Goal: Task Accomplishment & Management: Manage account settings

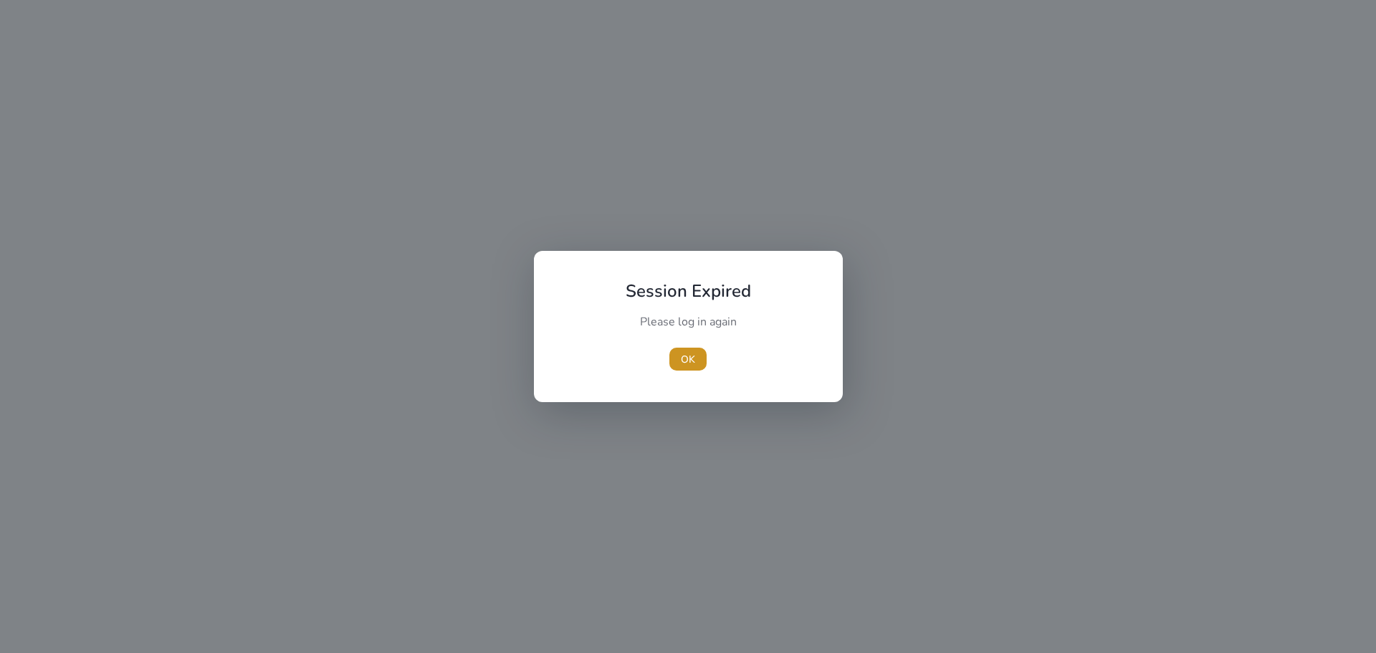
click at [698, 358] on span "button" at bounding box center [687, 359] width 37 height 34
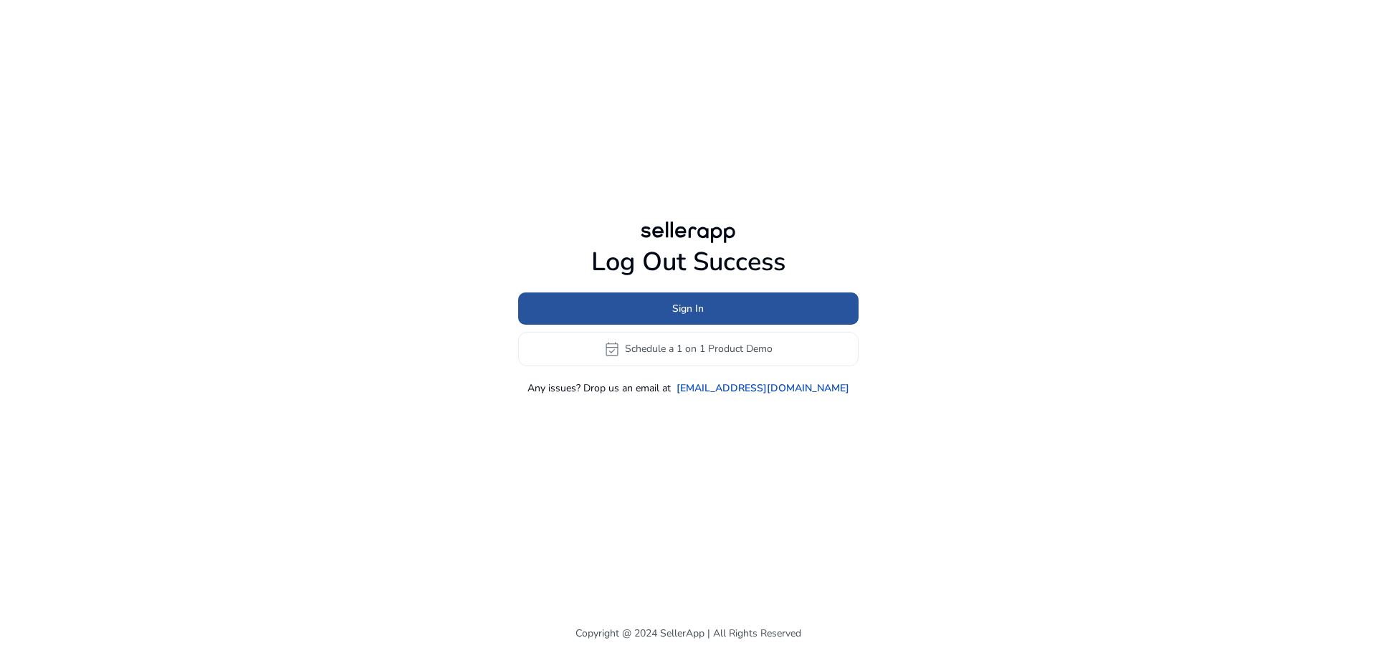
click at [693, 302] on span "Sign In" at bounding box center [688, 308] width 32 height 15
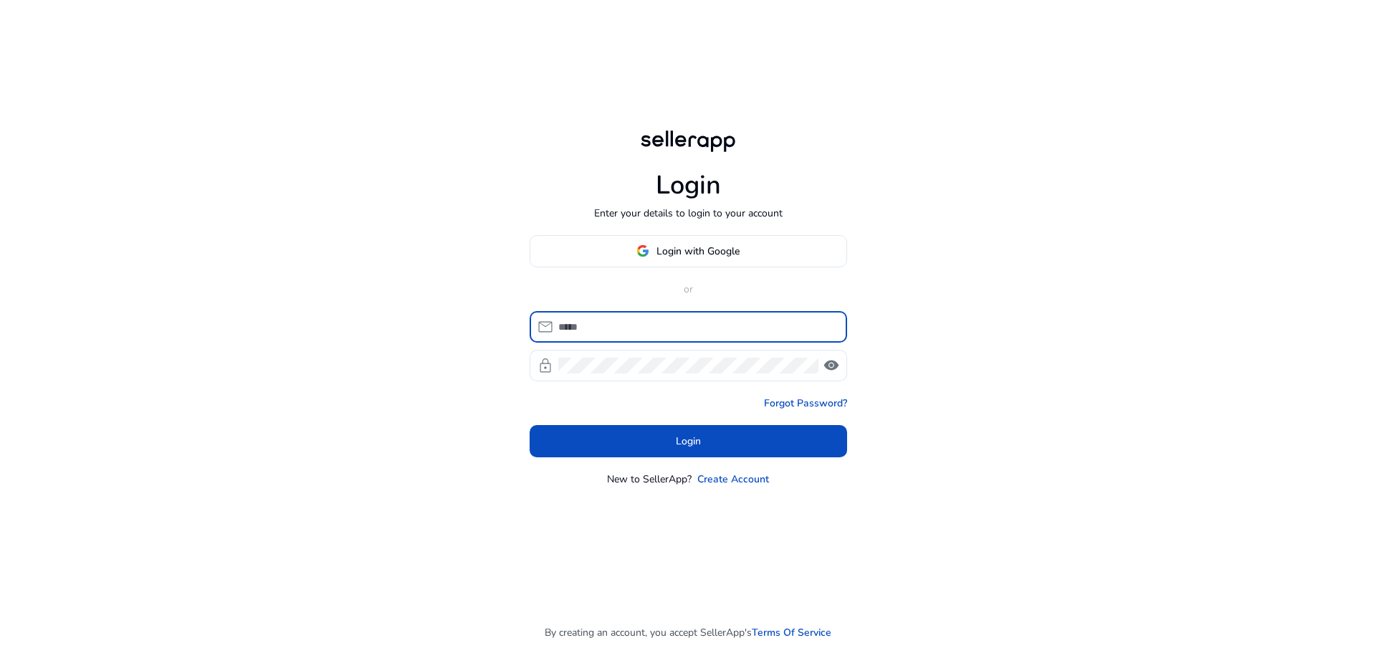
type input "**********"
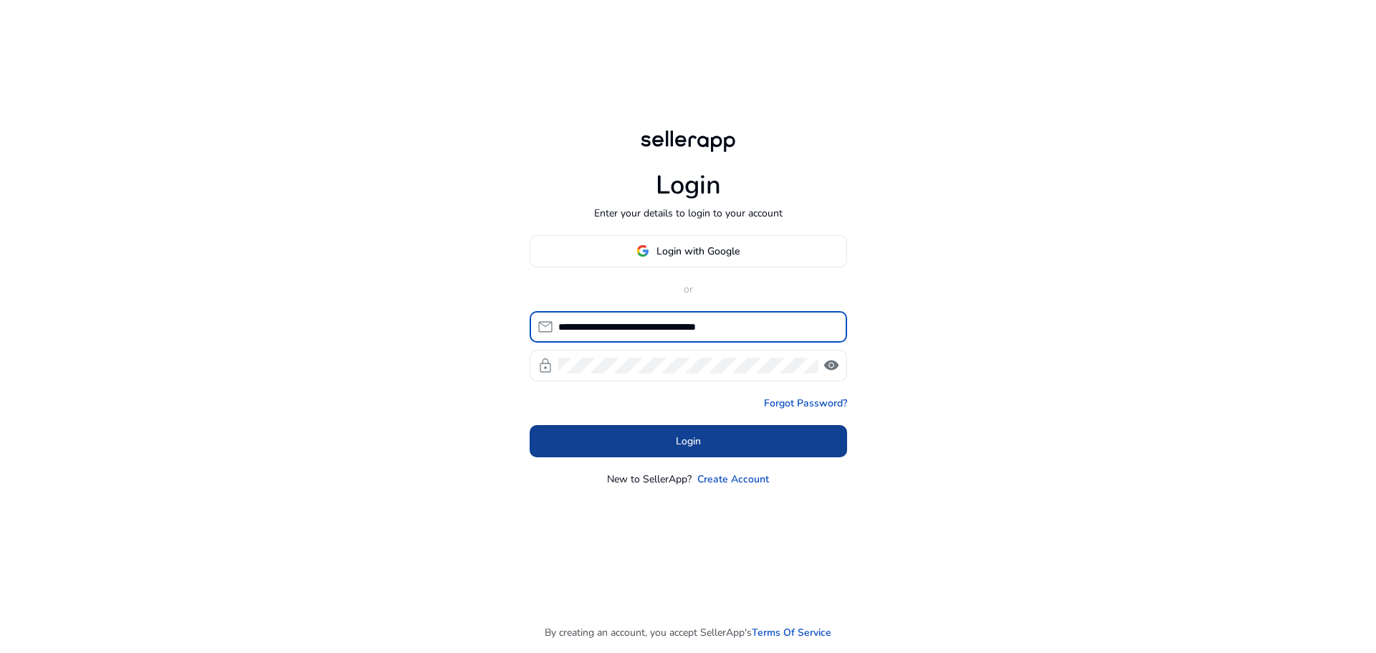
click at [646, 444] on span at bounding box center [687, 440] width 317 height 34
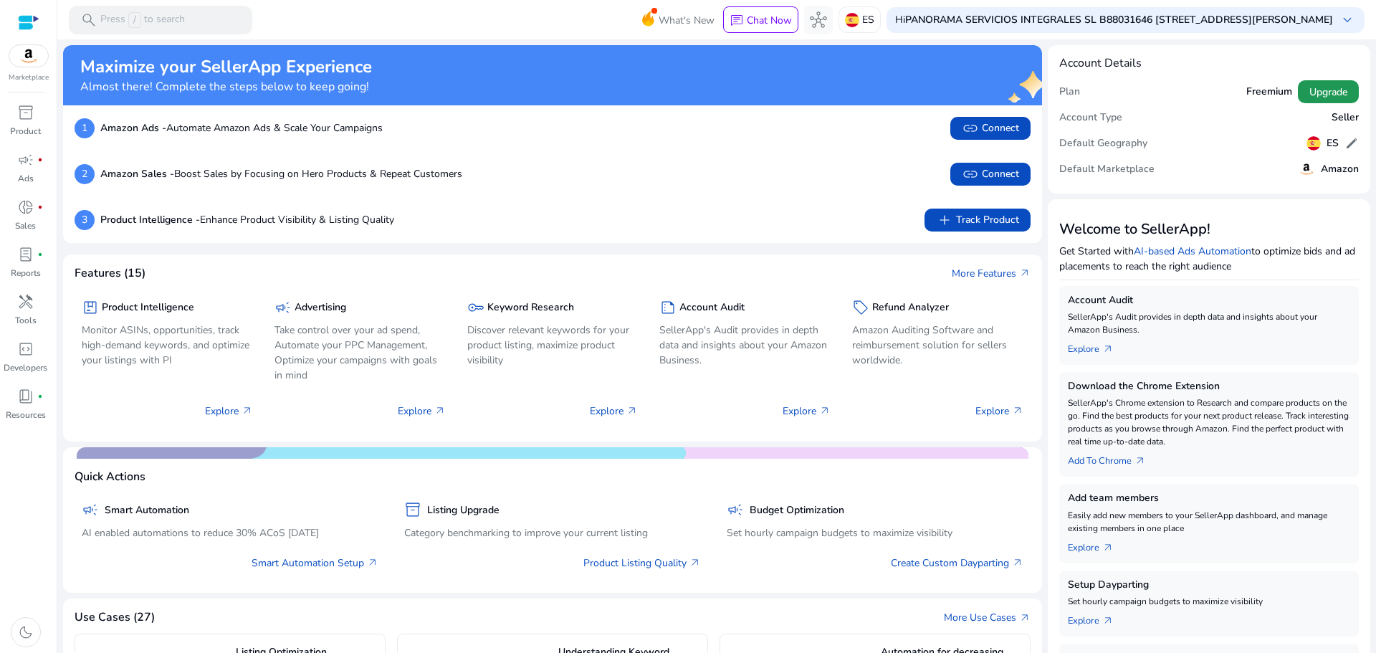
click at [1309, 96] on span "Upgrade" at bounding box center [1328, 92] width 38 height 15
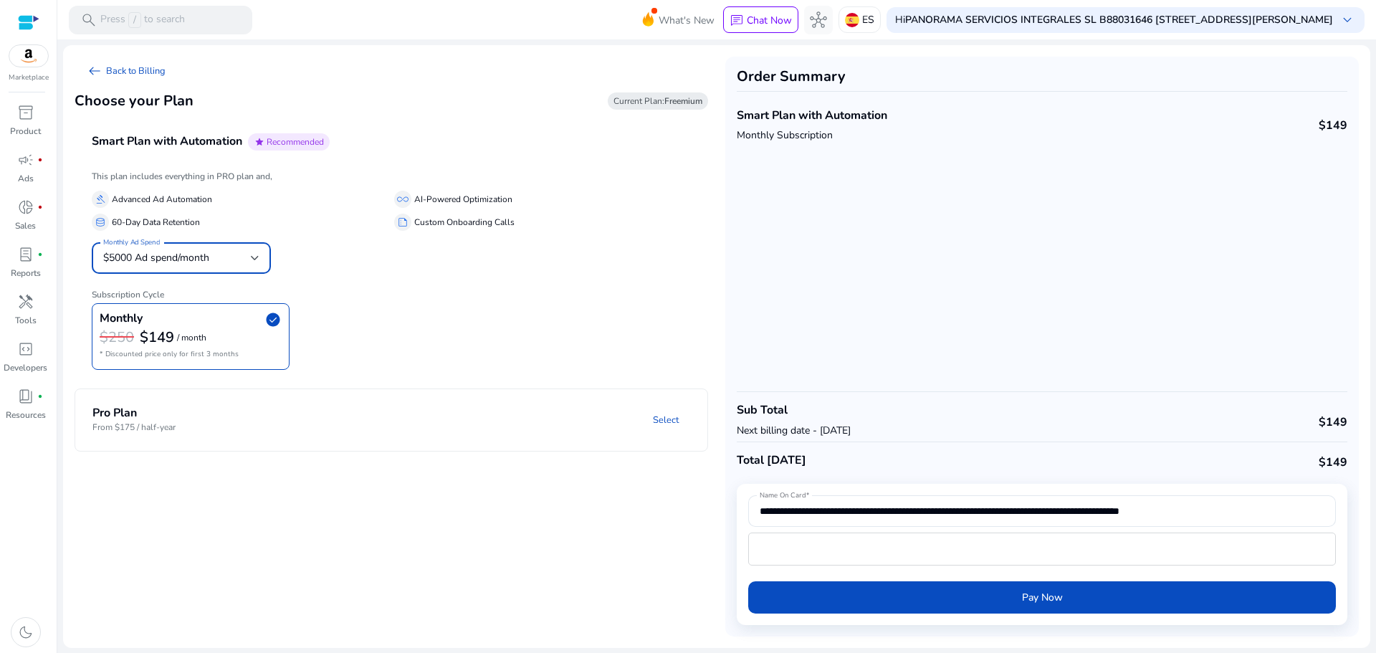
click at [239, 266] on div "$5000 Ad spend/month" at bounding box center [177, 258] width 148 height 16
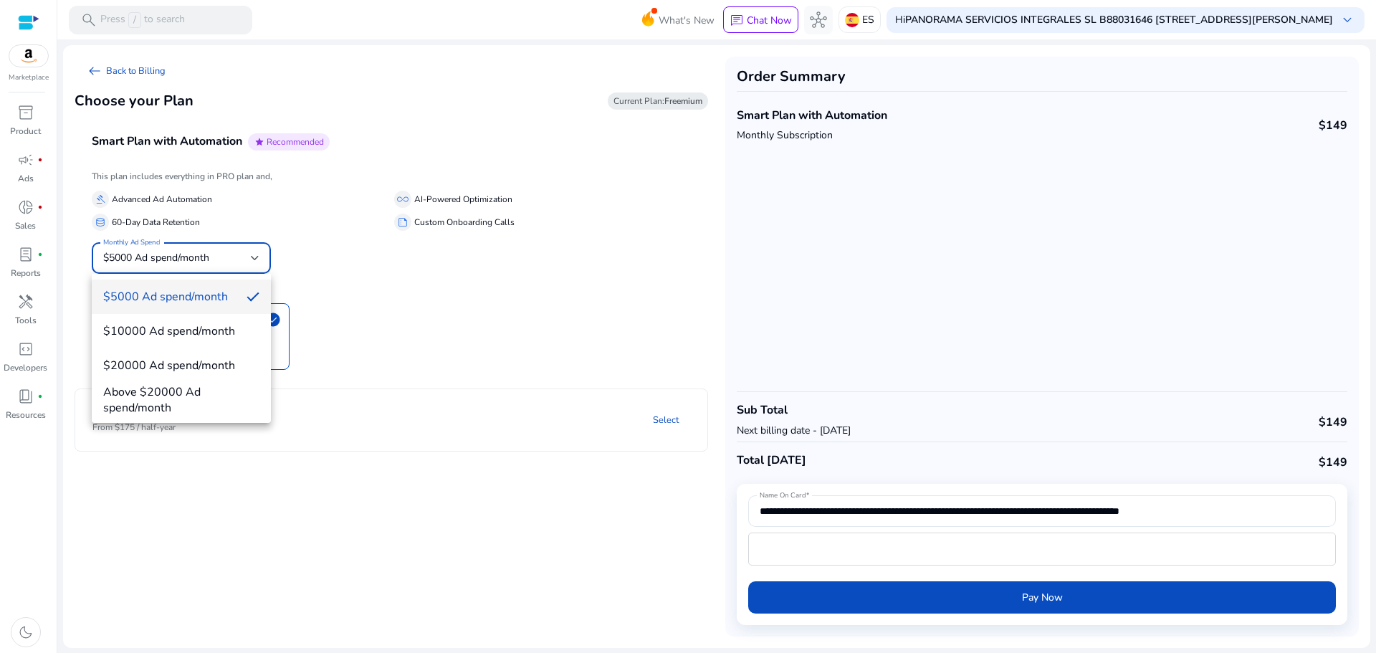
click at [455, 310] on div at bounding box center [688, 326] width 1376 height 653
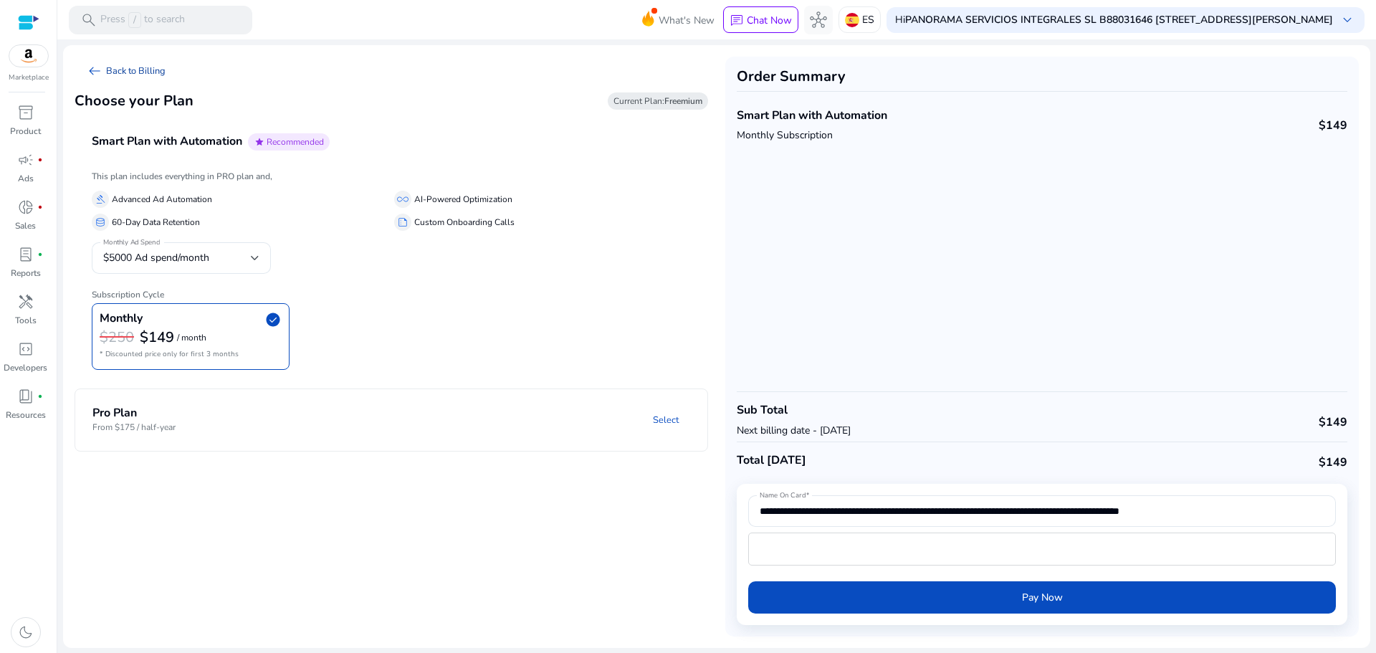
click at [94, 69] on span "arrow_left_alt" at bounding box center [94, 70] width 17 height 17
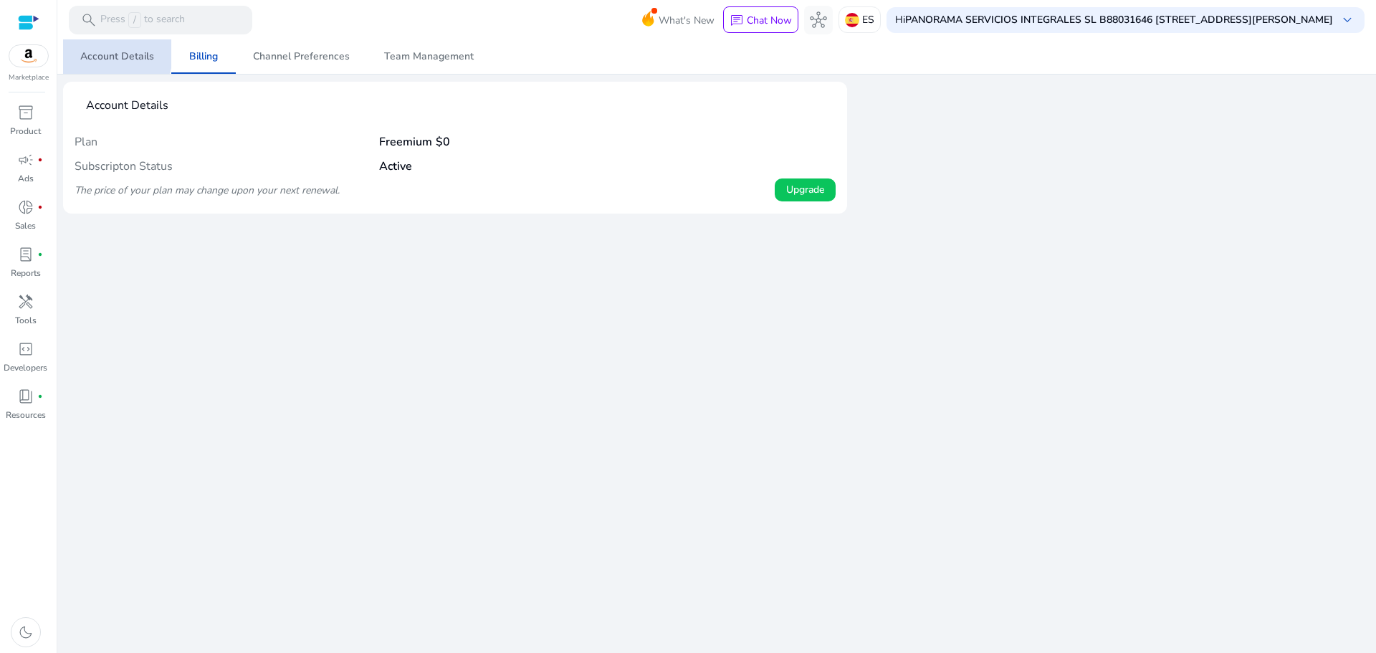
click at [102, 52] on span "Account Details" at bounding box center [117, 57] width 74 height 10
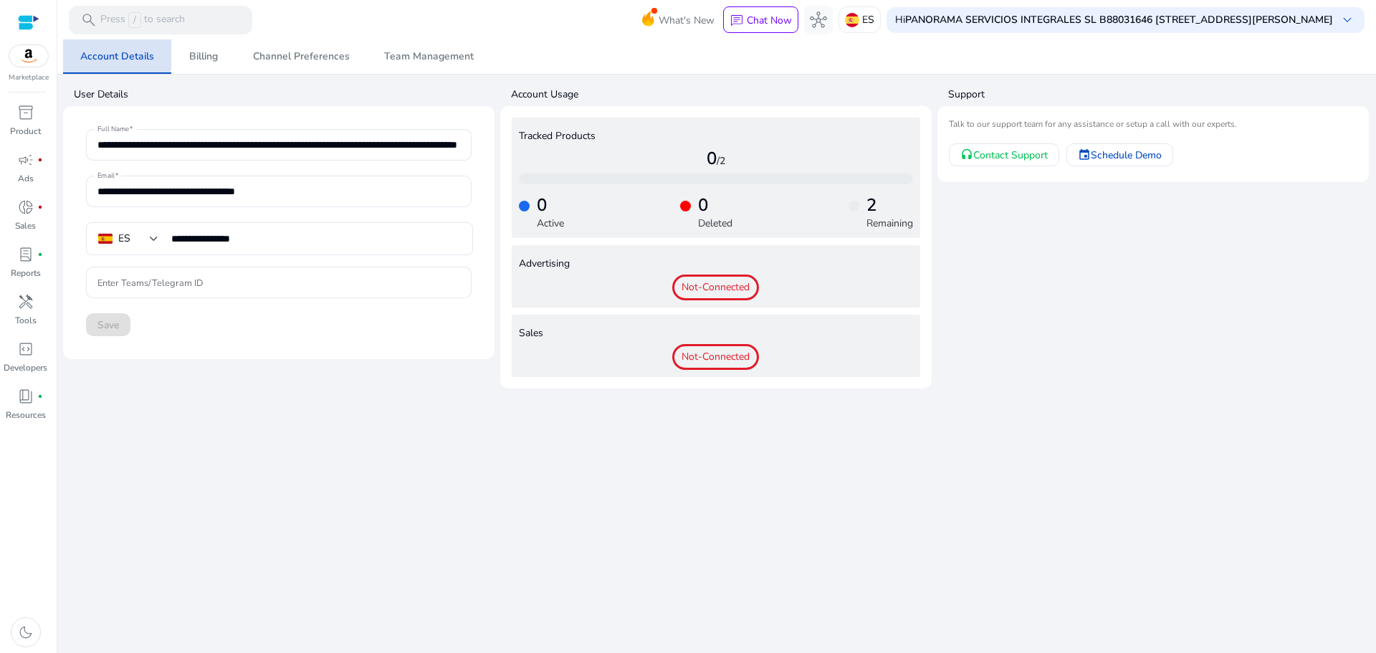
click at [102, 52] on span "Account Details" at bounding box center [117, 57] width 74 height 10
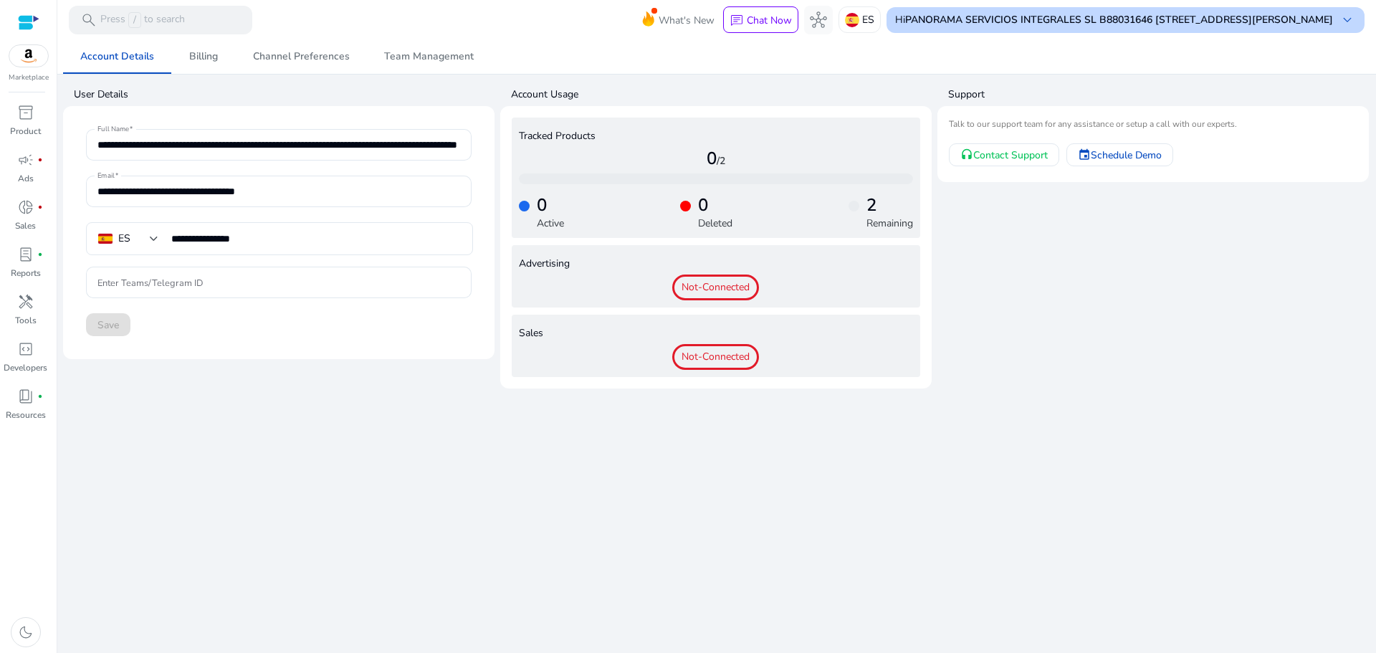
click at [905, 19] on b "PANORAMA SERVICIOS INTEGRALES SL B88031646 [STREET_ADDRESS][PERSON_NAME]" at bounding box center [1119, 20] width 428 height 14
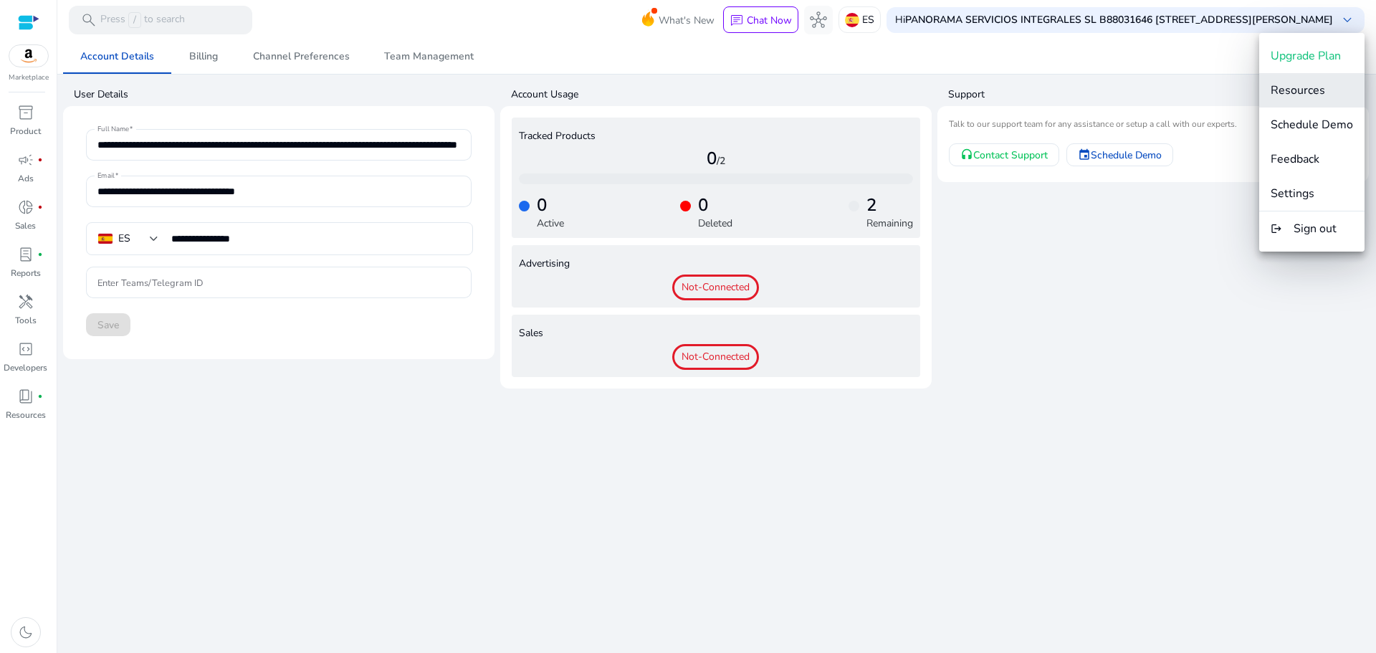
click at [1315, 98] on button "Resources" at bounding box center [1311, 90] width 105 height 34
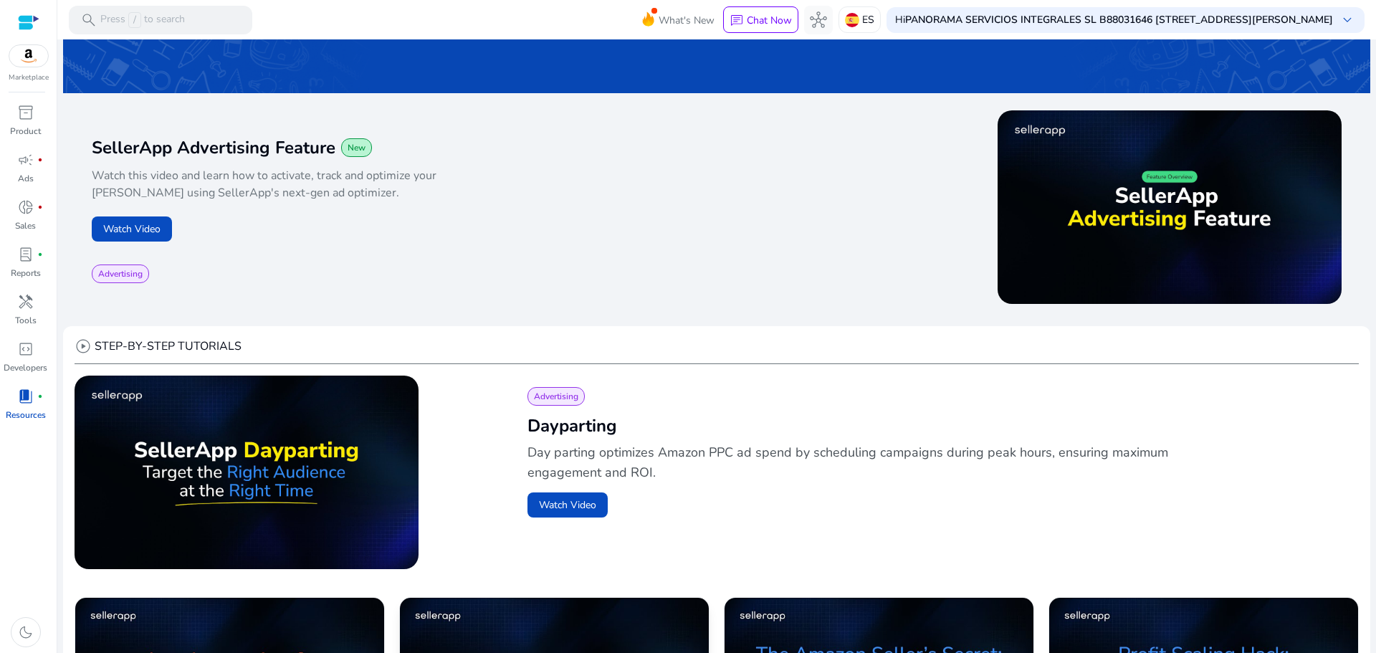
scroll to position [143, 0]
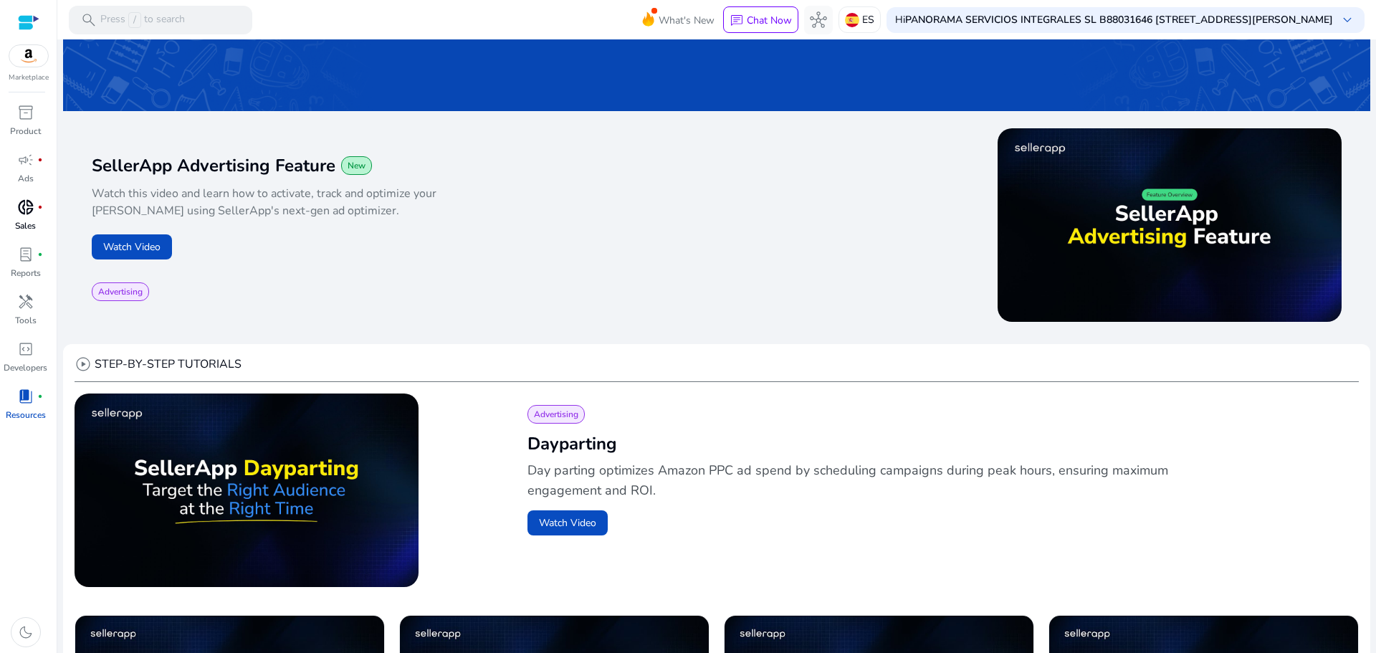
click at [34, 215] on span "donut_small" at bounding box center [25, 206] width 17 height 17
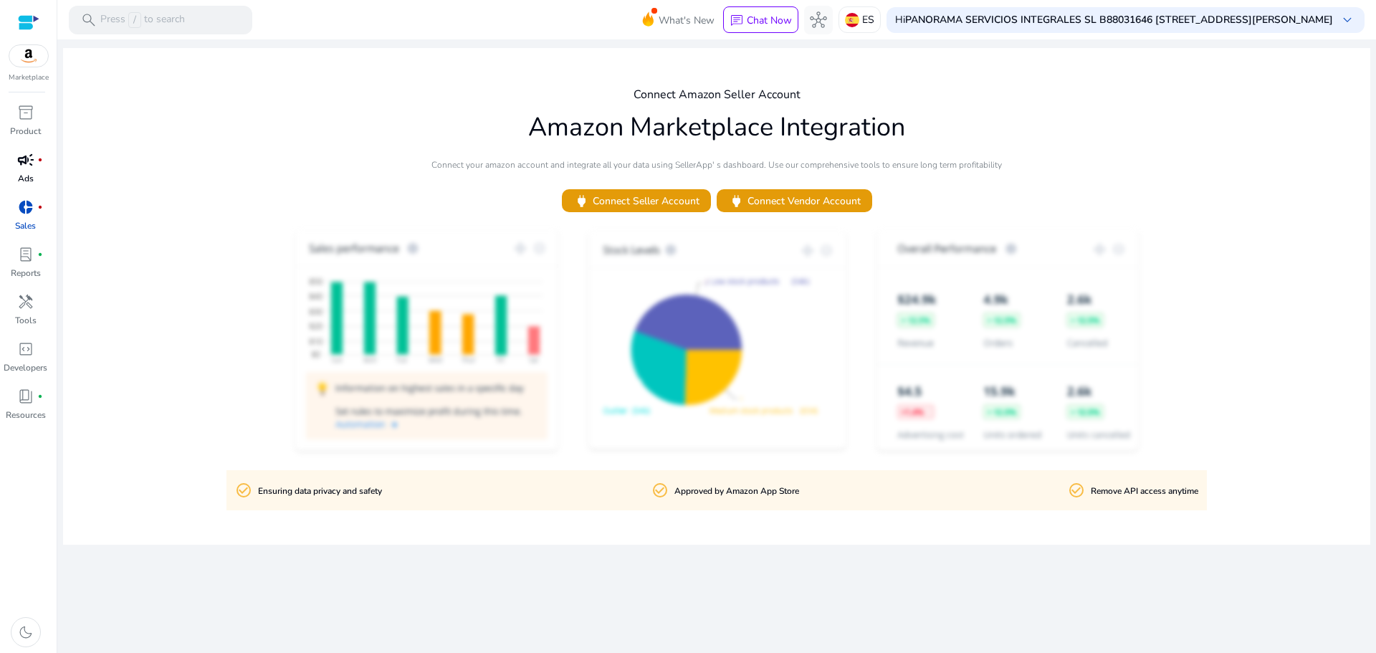
click at [34, 163] on div "campaign fiber_manual_record" at bounding box center [26, 159] width 40 height 23
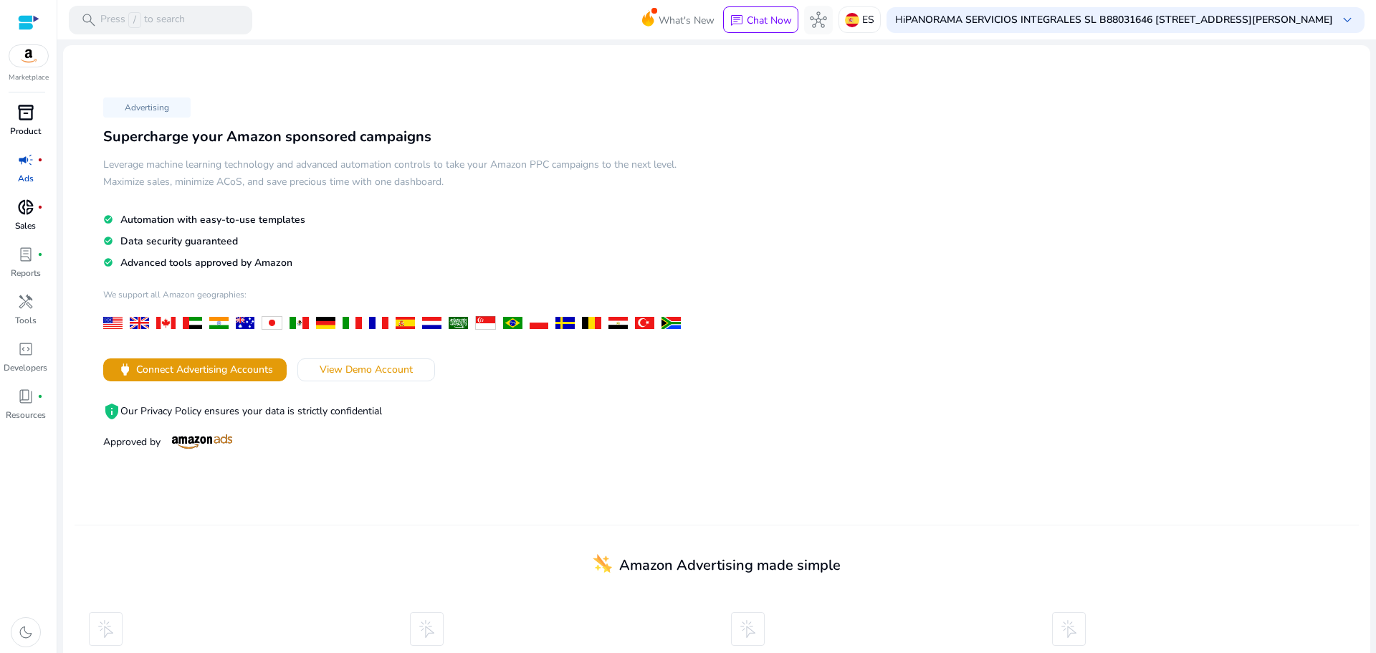
click at [6, 119] on link "inventory_2 Product" at bounding box center [25, 124] width 51 height 47
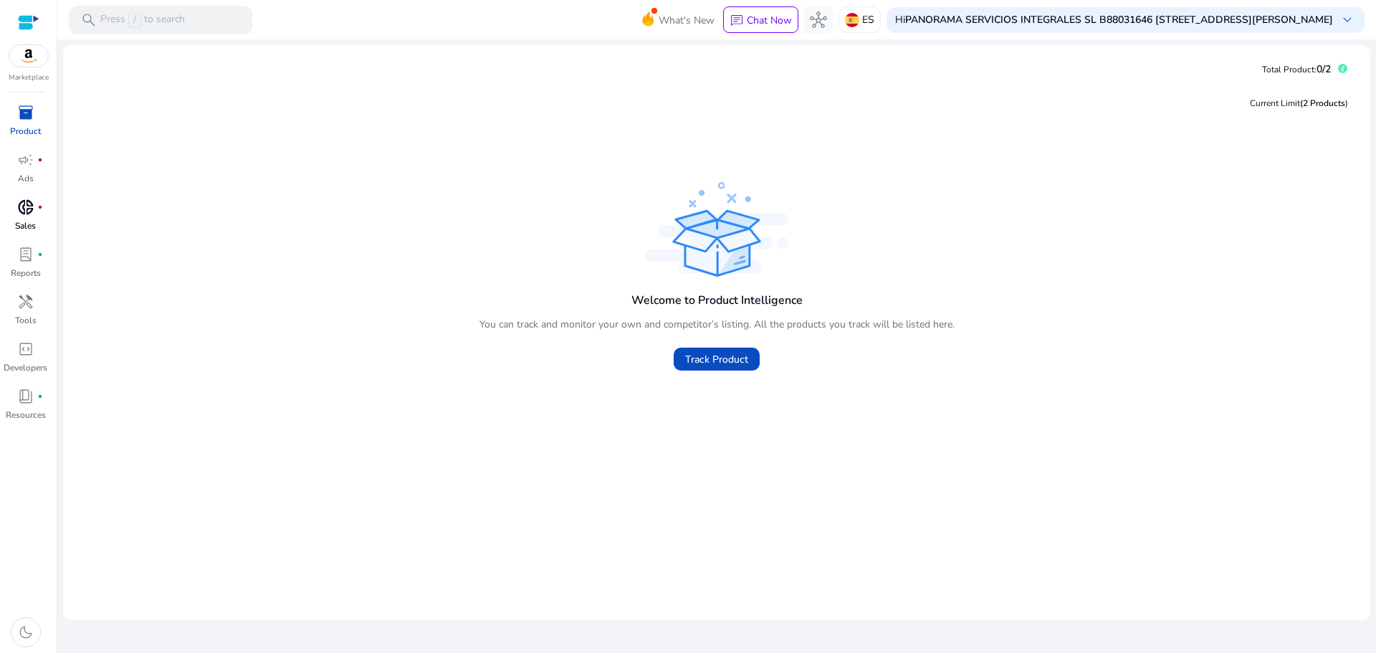
click at [1240, 38] on mat-toolbar "search Press / to search What's New chat Chat Now hub ES Hi PANORAMA SERVICIOS …" at bounding box center [716, 19] width 1318 height 39
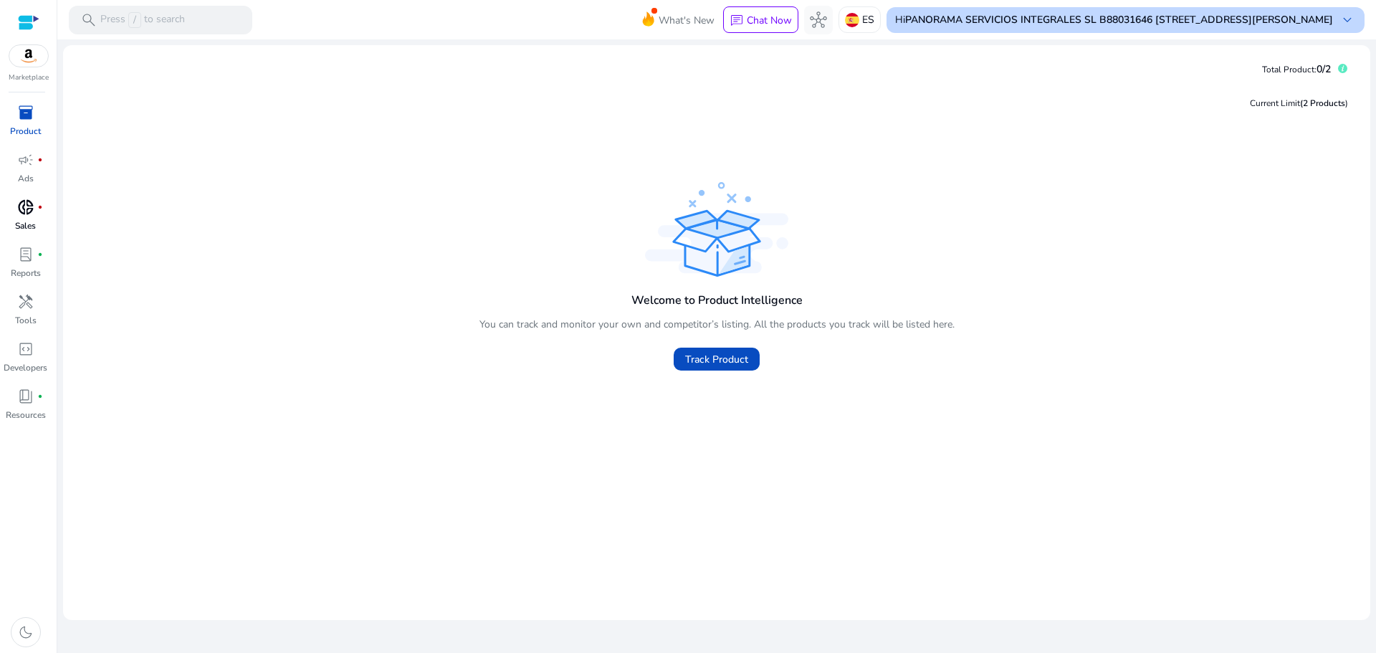
click at [1256, 23] on b "PANORAMA SERVICIOS INTEGRALES SL B88031646 [STREET_ADDRESS][PERSON_NAME]" at bounding box center [1119, 20] width 428 height 14
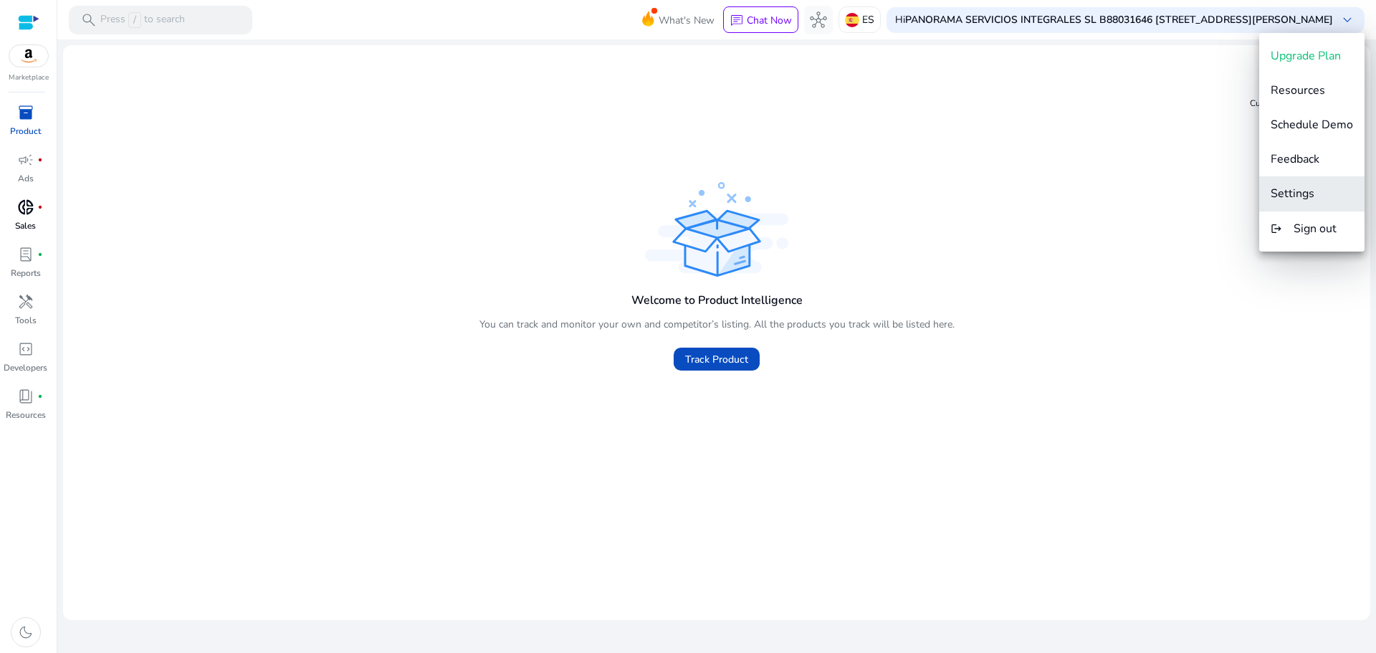
click at [1284, 197] on span "Settings" at bounding box center [1292, 194] width 44 height 16
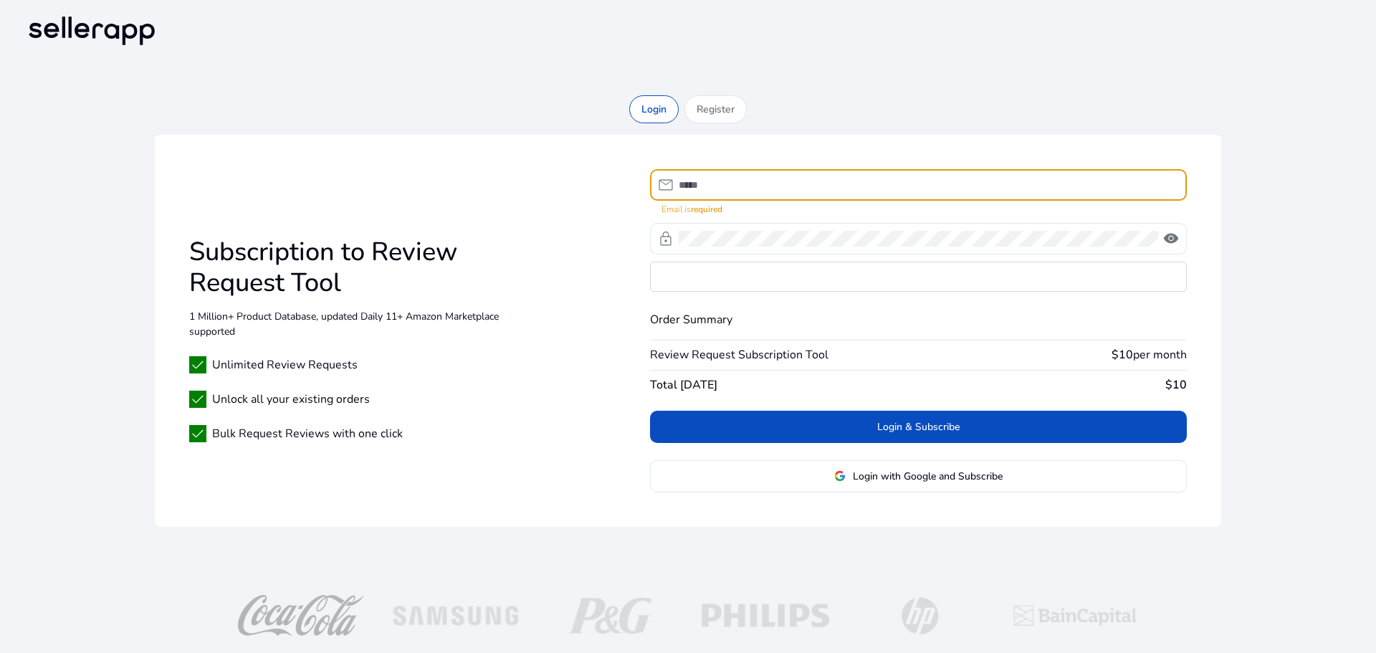
type input "**********"
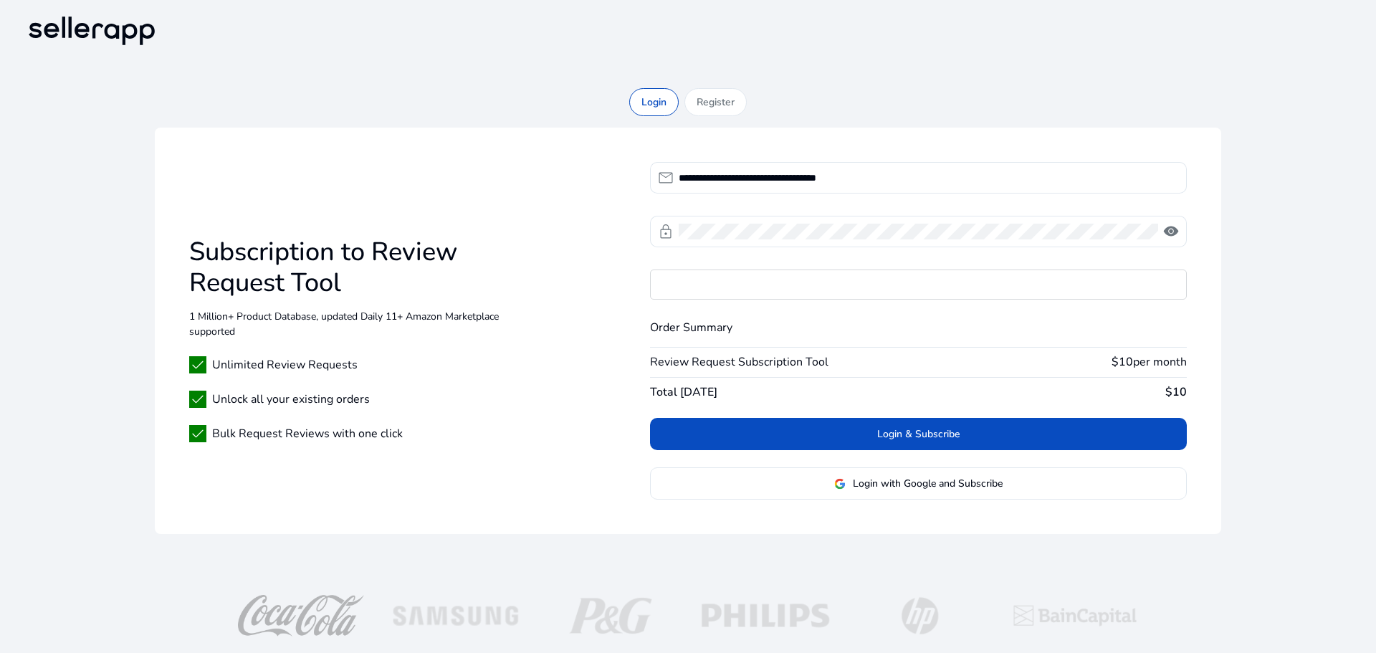
click at [400, 148] on div "**********" at bounding box center [688, 331] width 1066 height 406
